Goal: Complete application form: Complete application form

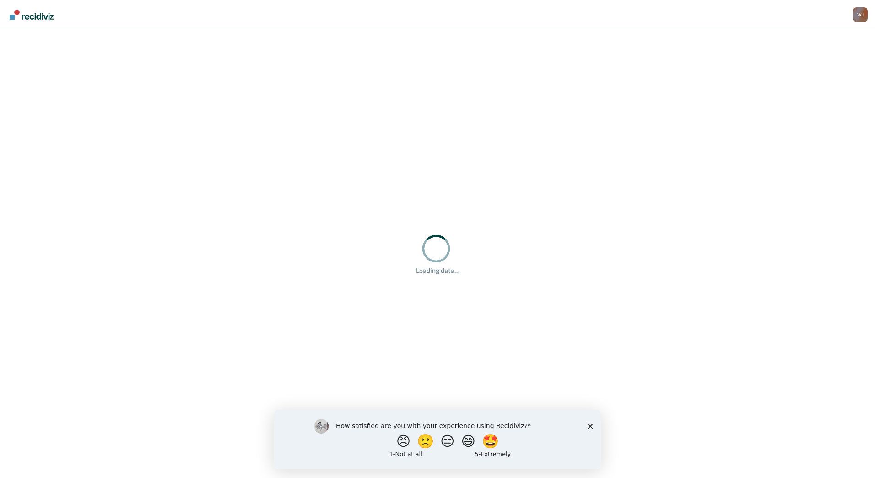
click at [588, 424] on icon "Close survey" at bounding box center [590, 425] width 5 height 5
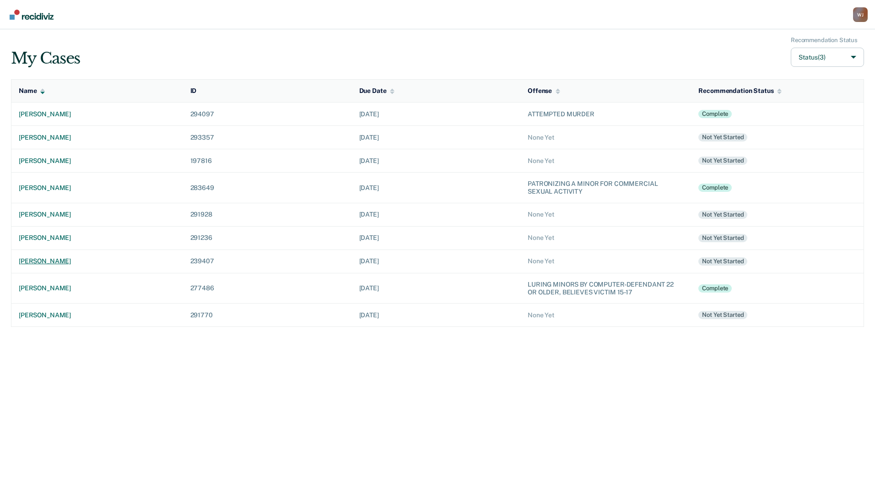
click at [43, 260] on div "[PERSON_NAME]" at bounding box center [97, 261] width 157 height 8
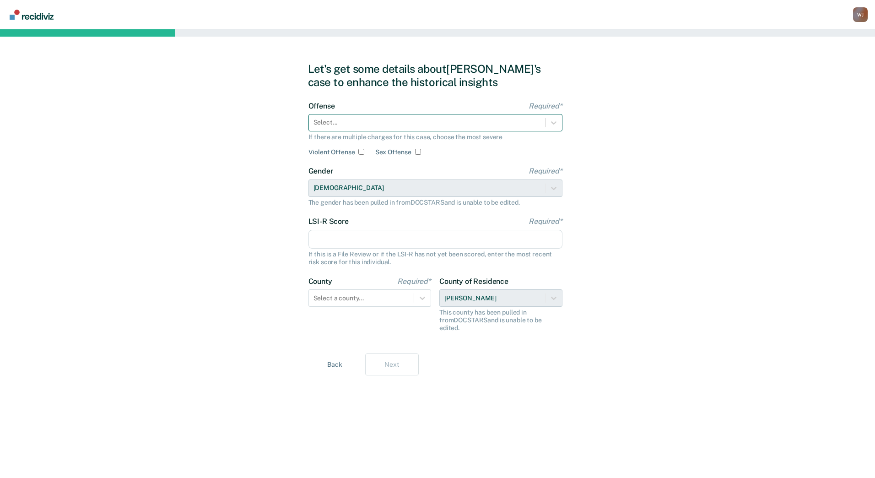
click at [377, 119] on div at bounding box center [426, 123] width 227 height 10
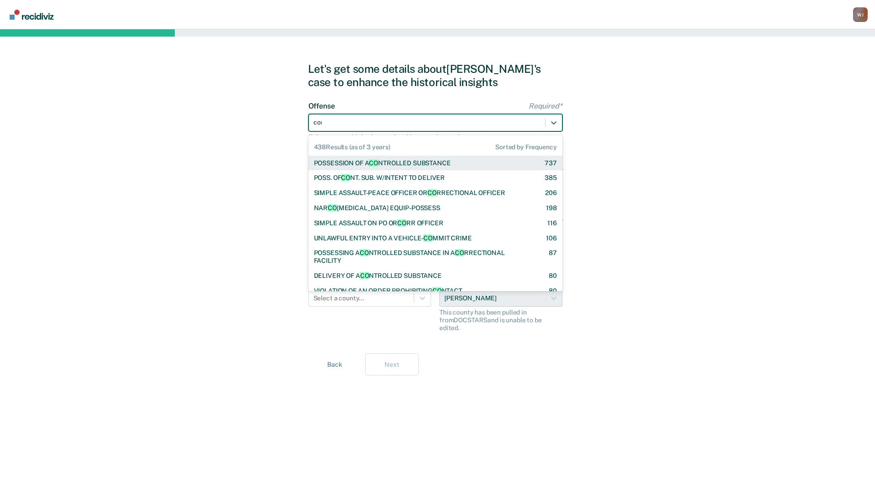
type input "cons"
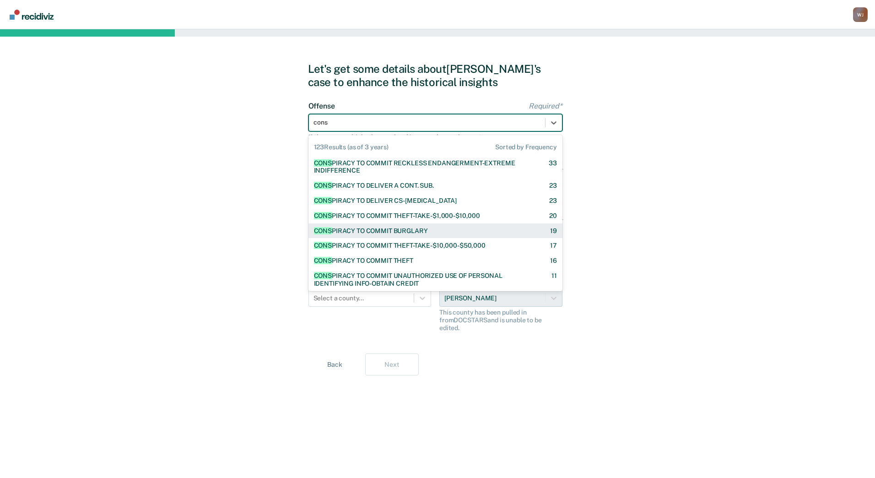
click at [396, 231] on div "CONS PIRACY TO COMMIT BURGLARY" at bounding box center [371, 231] width 114 height 8
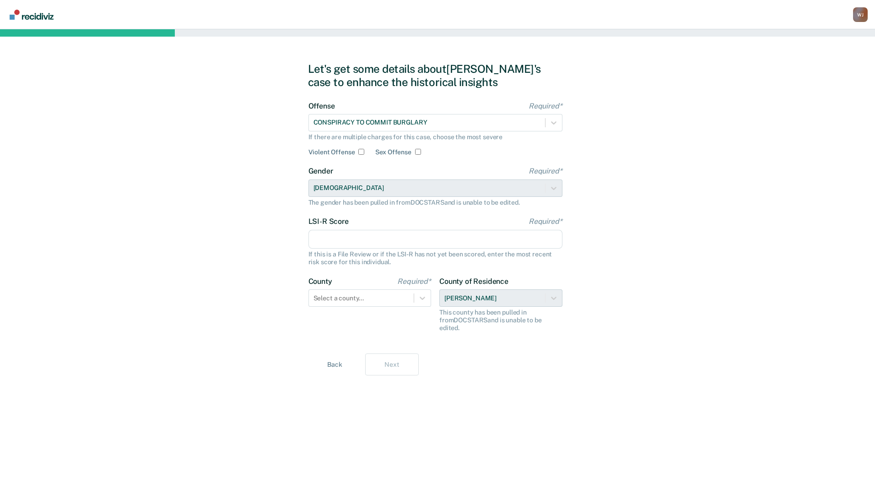
click at [479, 236] on input "LSI-R Score Required*" at bounding box center [435, 239] width 254 height 19
type input "30"
click at [421, 299] on icon at bounding box center [422, 297] width 9 height 9
click at [428, 295] on div at bounding box center [422, 298] width 16 height 16
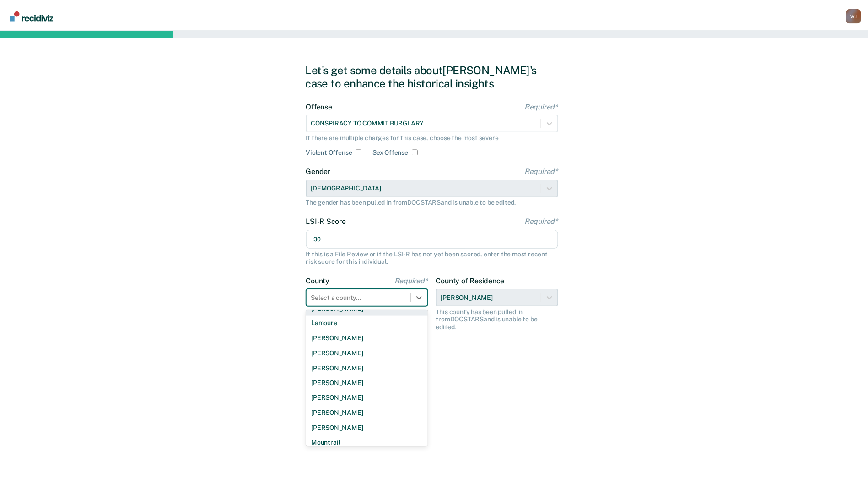
scroll to position [335, 0]
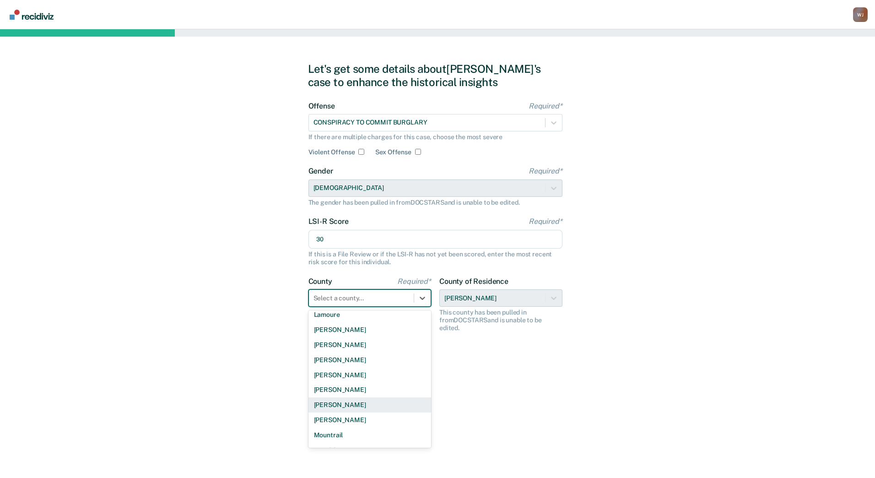
click at [322, 403] on div "[PERSON_NAME]" at bounding box center [369, 404] width 123 height 15
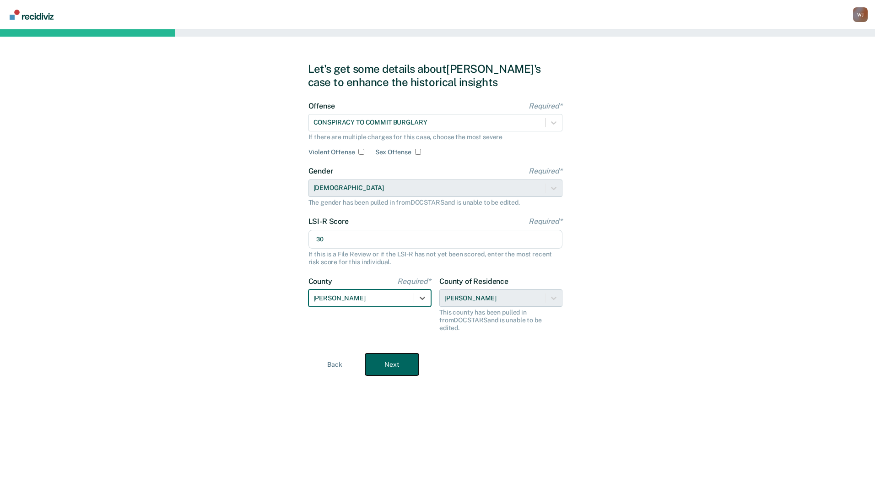
click at [399, 357] on button "Next" at bounding box center [392, 364] width 54 height 22
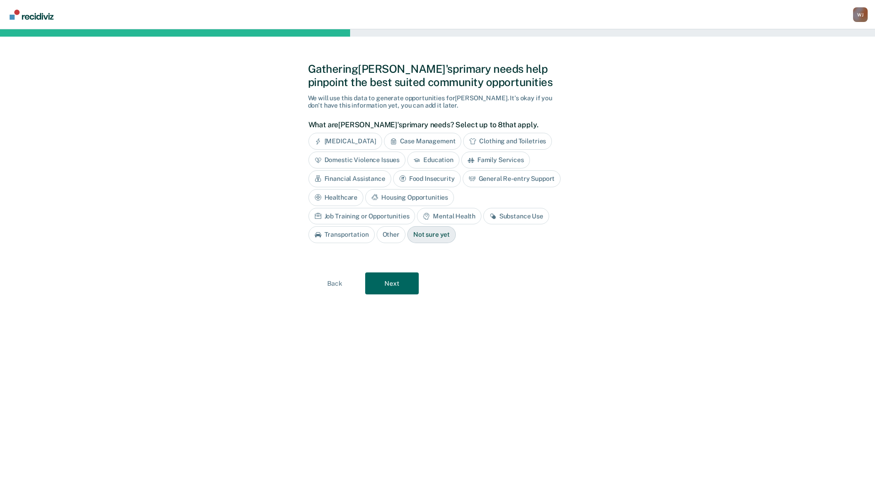
click at [483, 218] on div "Substance Use" at bounding box center [516, 216] width 66 height 17
click at [417, 215] on div "Mental Health" at bounding box center [449, 216] width 64 height 17
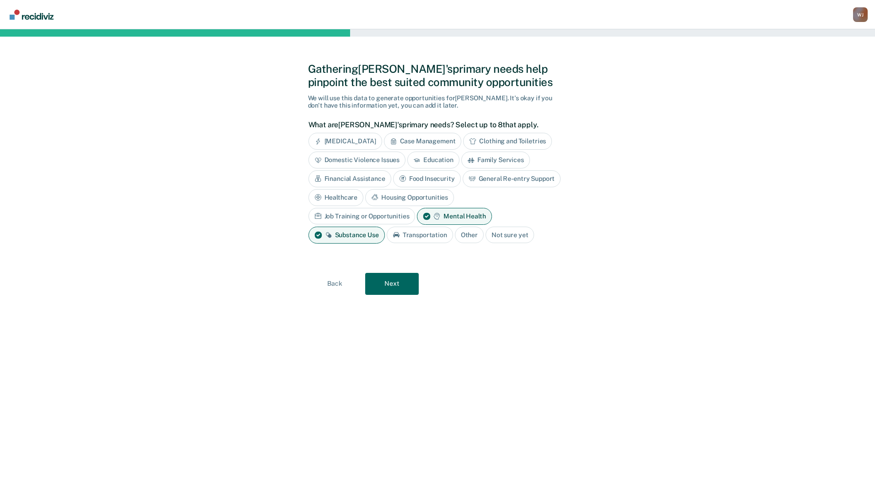
click at [453, 227] on div "Transportation" at bounding box center [420, 235] width 66 height 17
click at [428, 139] on div "Case Management" at bounding box center [423, 141] width 78 height 17
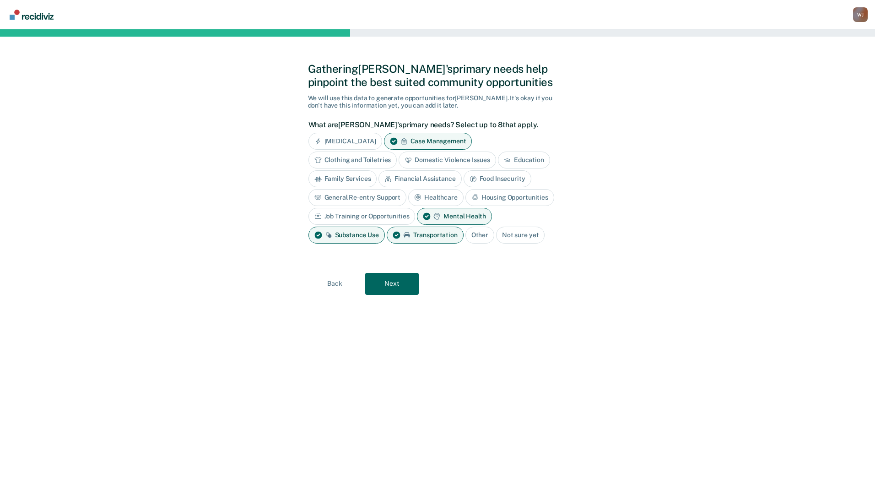
click at [368, 195] on div "General Re-entry Support" at bounding box center [357, 197] width 98 height 17
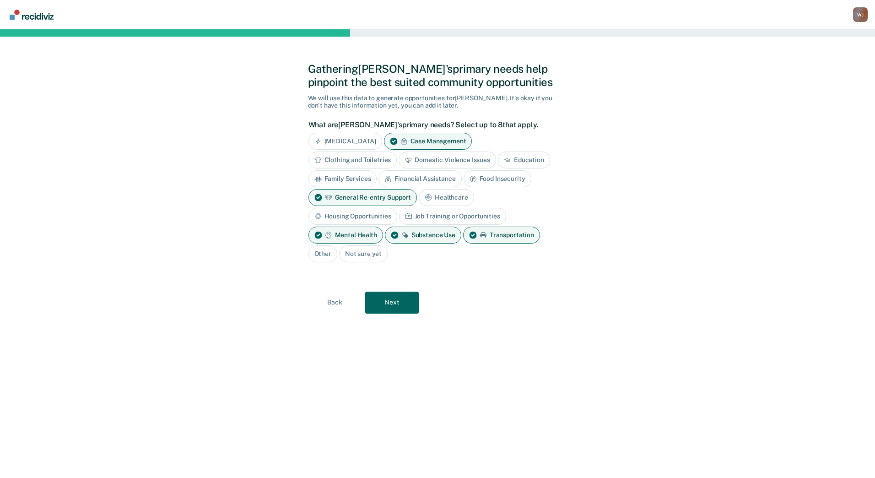
click at [367, 213] on div "Housing Opportunities" at bounding box center [352, 216] width 89 height 17
click at [400, 300] on button "Next" at bounding box center [392, 302] width 54 height 22
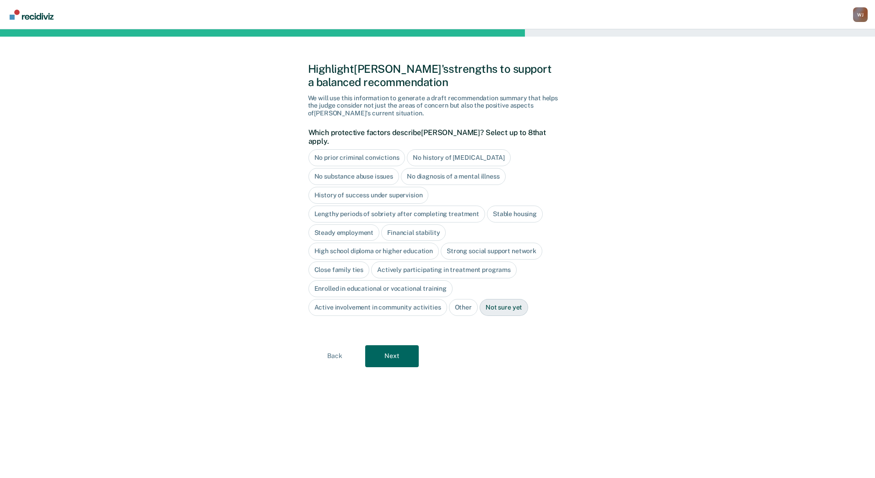
click at [488, 151] on div "No history of [MEDICAL_DATA]" at bounding box center [458, 157] width 103 height 17
click at [425, 261] on div "Actively participating in treatment programs" at bounding box center [444, 269] width 146 height 17
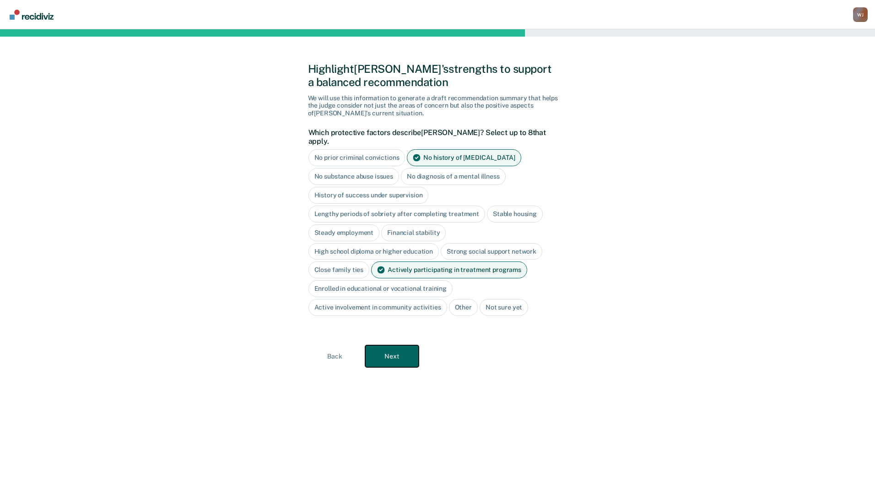
click at [392, 352] on button "Next" at bounding box center [392, 356] width 54 height 22
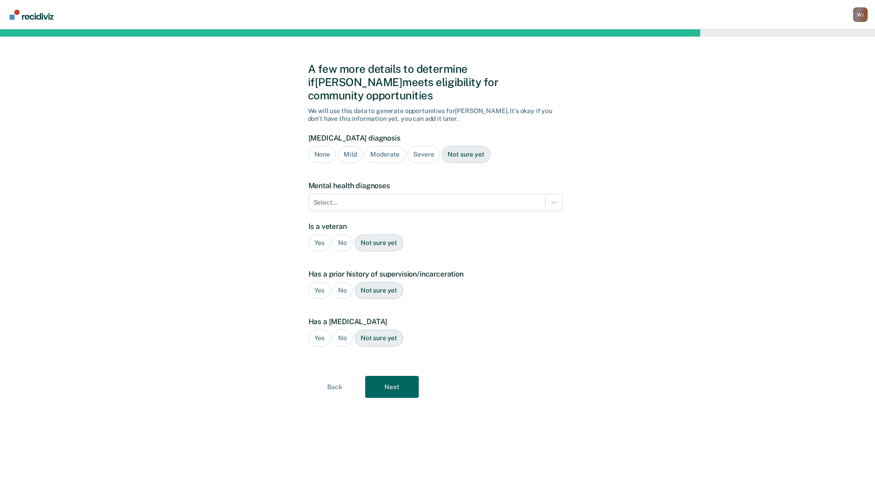
click at [420, 146] on div "Severe" at bounding box center [423, 154] width 32 height 17
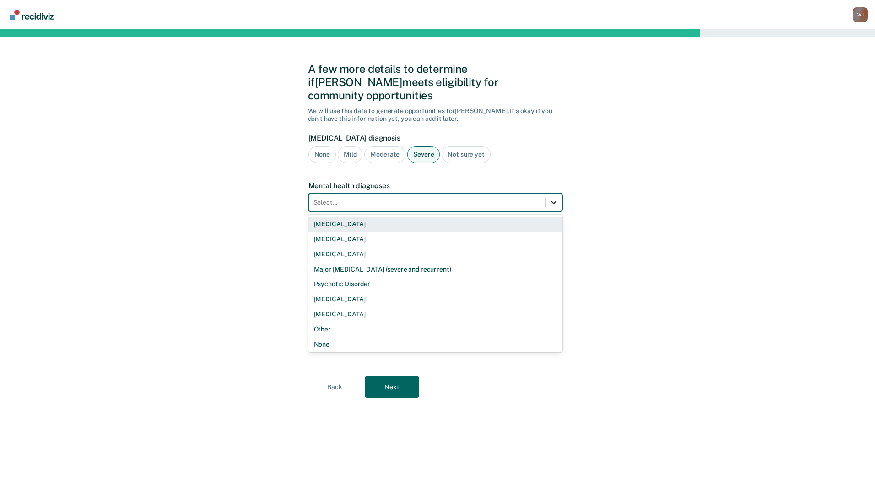
click at [550, 198] on icon at bounding box center [553, 202] width 9 height 9
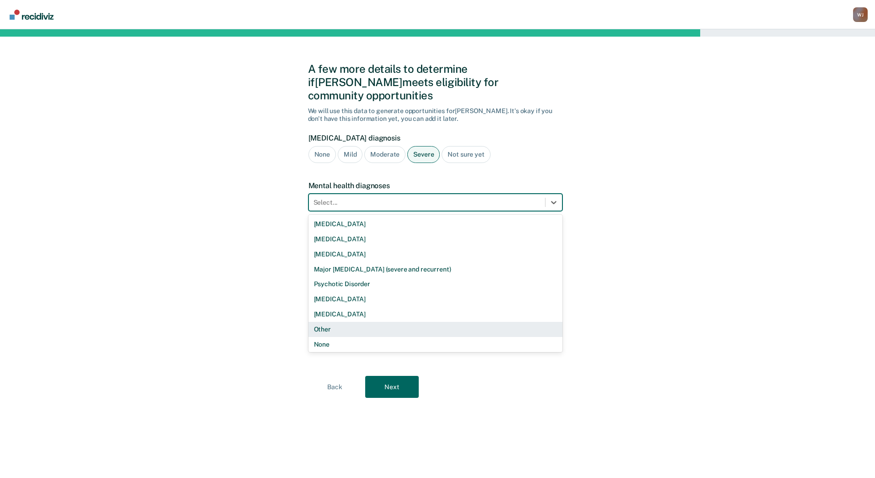
click at [318, 322] on div "Other" at bounding box center [435, 329] width 254 height 15
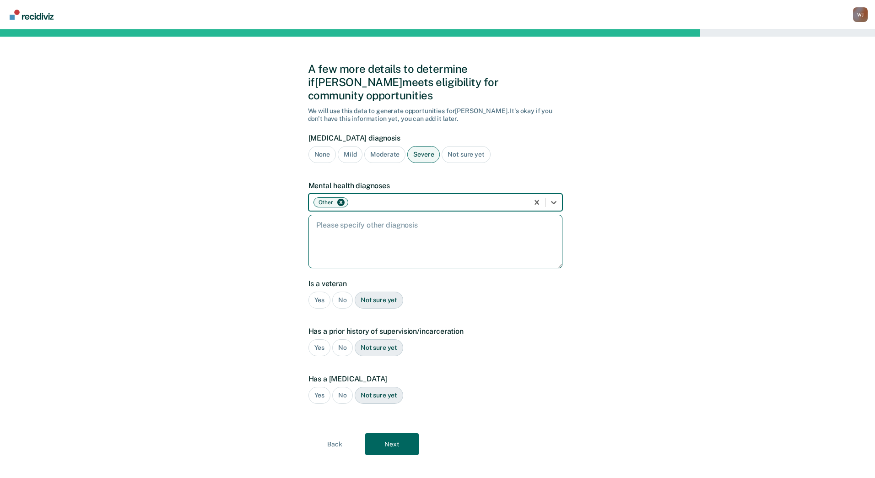
click at [351, 220] on textarea at bounding box center [435, 242] width 254 height 54
type textarea "[MEDICAL_DATA]"
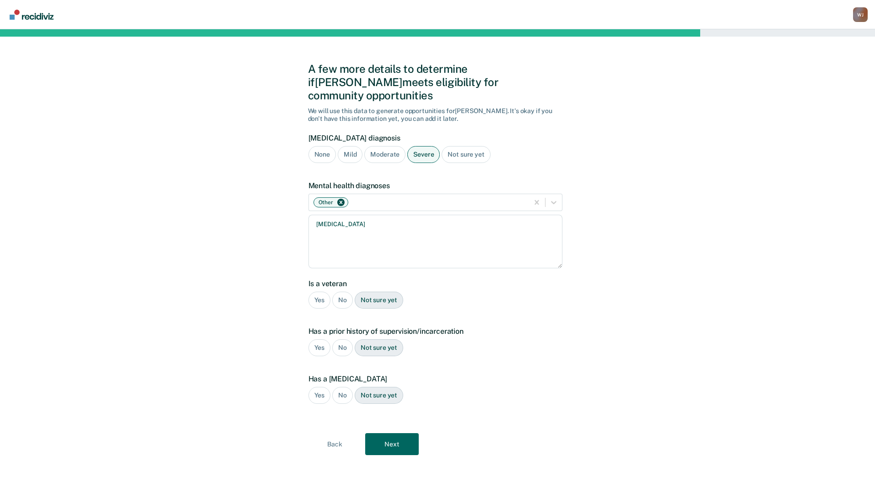
click at [339, 291] on div "No" at bounding box center [342, 299] width 21 height 17
click at [322, 339] on div "Yes" at bounding box center [319, 347] width 22 height 17
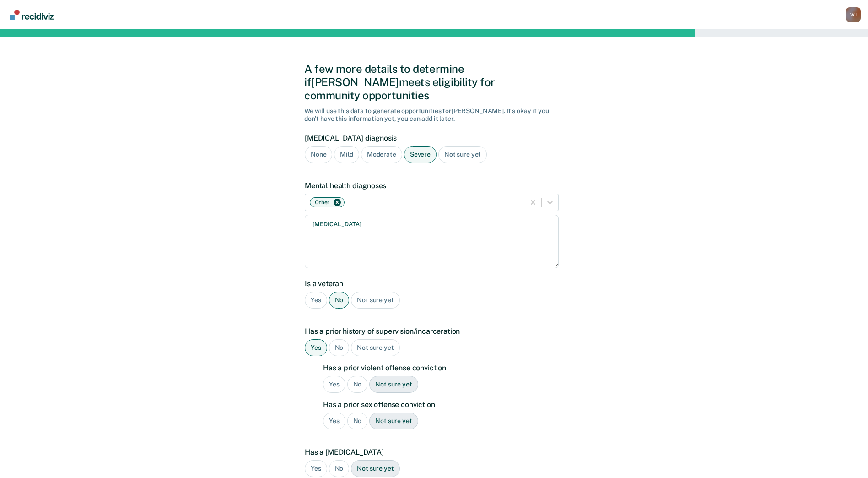
click at [352, 376] on div "No" at bounding box center [357, 384] width 21 height 17
click at [354, 412] on div "No" at bounding box center [357, 420] width 21 height 17
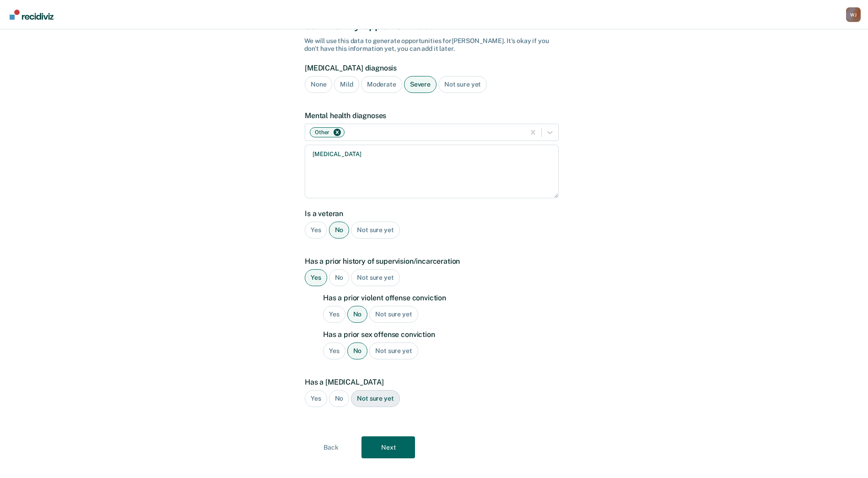
click at [340, 390] on div "No" at bounding box center [339, 398] width 21 height 17
click at [396, 436] on button "Next" at bounding box center [388, 447] width 54 height 22
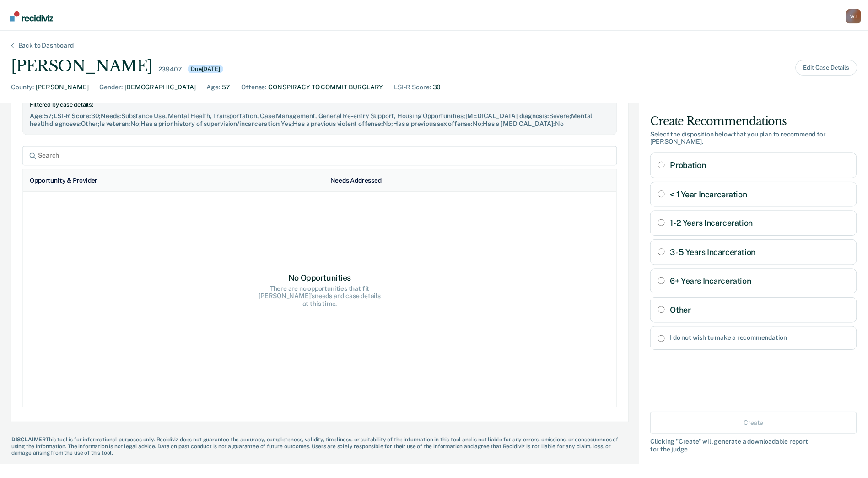
scroll to position [520, 0]
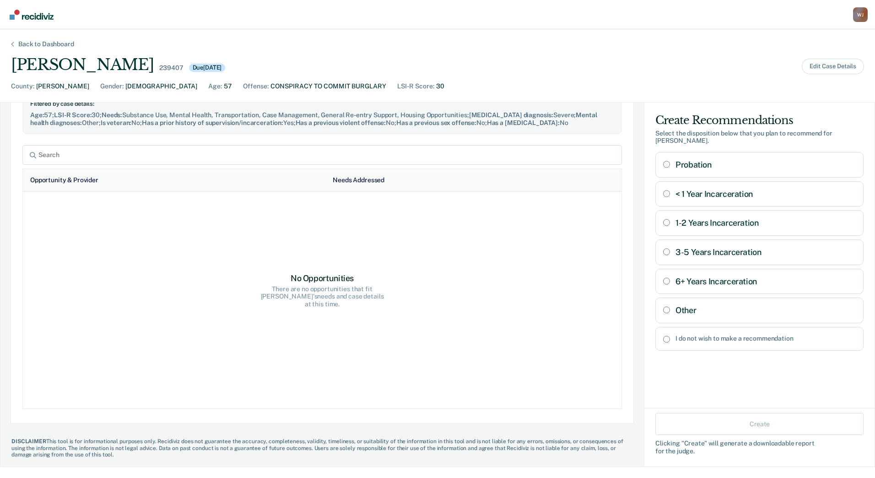
click at [663, 306] on input "Other" at bounding box center [666, 309] width 7 height 7
radio input "true"
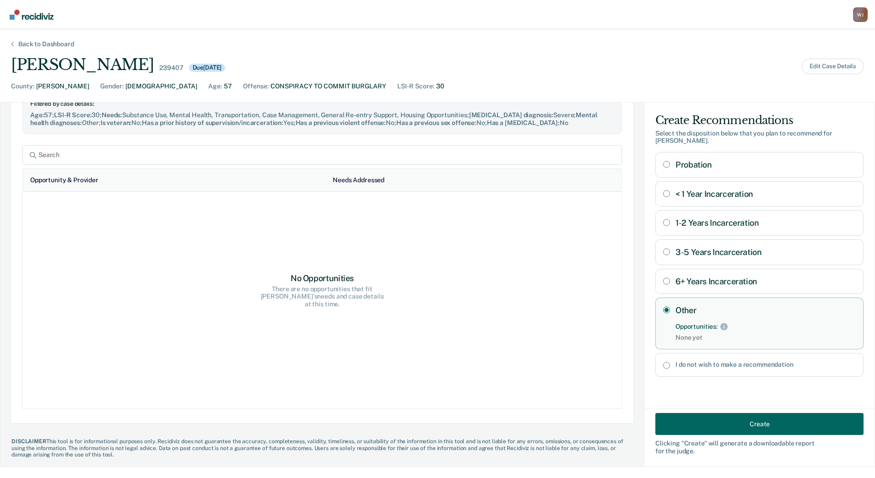
click at [663, 190] on Incarceration "< 1 Year Incarceration" at bounding box center [666, 193] width 7 height 7
radio Incarceration "true"
radio input "false"
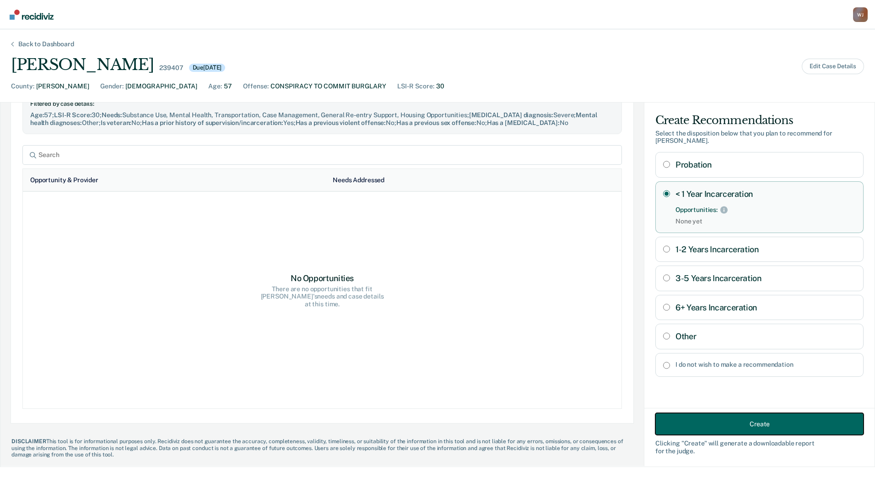
click at [688, 429] on button "Create" at bounding box center [759, 424] width 208 height 22
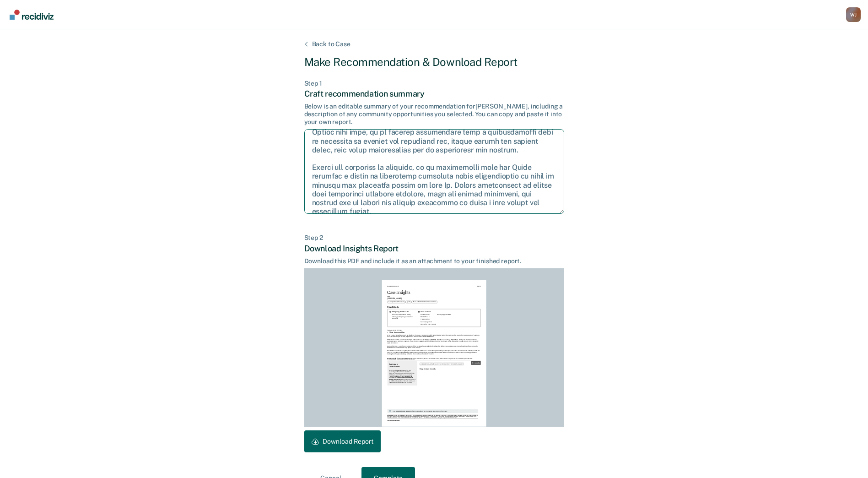
scroll to position [112, 0]
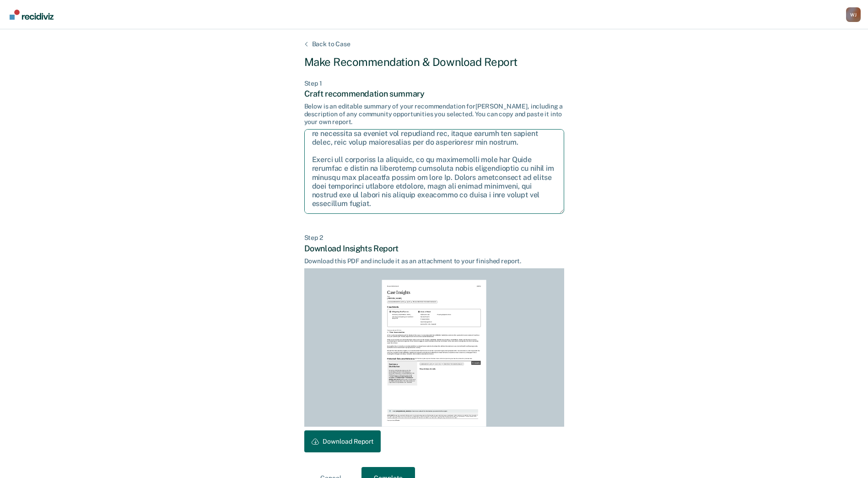
drag, startPoint x: 312, startPoint y: 136, endPoint x: 480, endPoint y: 207, distance: 183.1
click at [481, 208] on textarea at bounding box center [434, 171] width 260 height 85
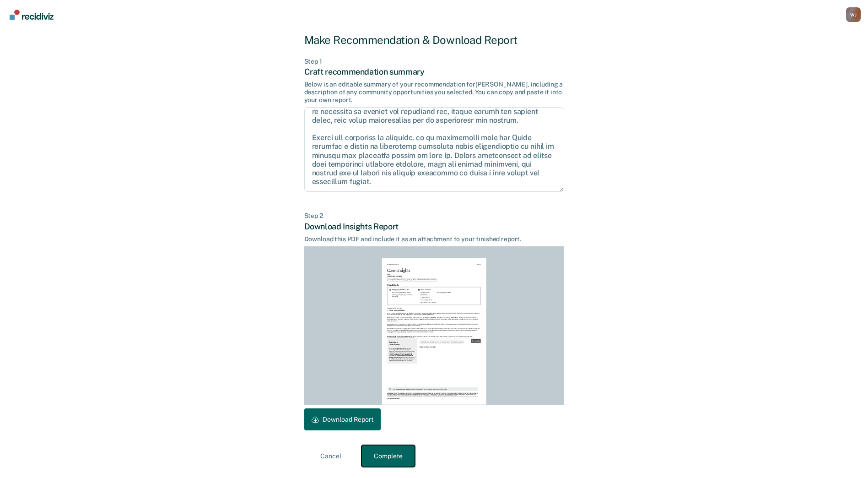
click at [386, 452] on button "Complete" at bounding box center [388, 456] width 54 height 22
